Goal: Navigation & Orientation: Find specific page/section

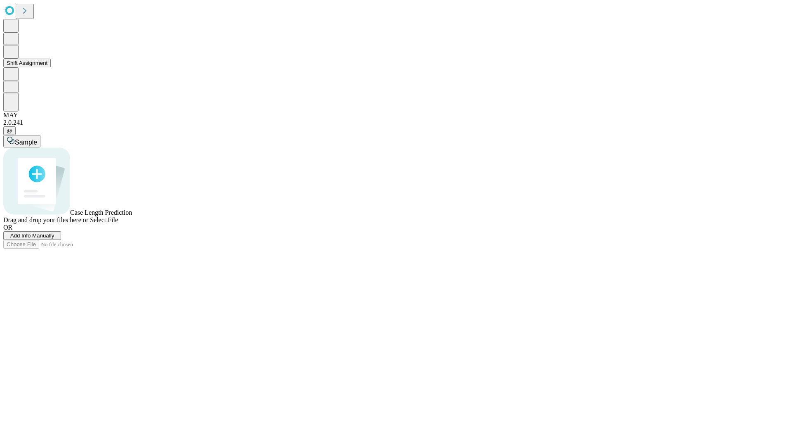
click at [51, 67] on button "Shift Assignment" at bounding box center [26, 63] width 47 height 9
